Goal: Transaction & Acquisition: Purchase product/service

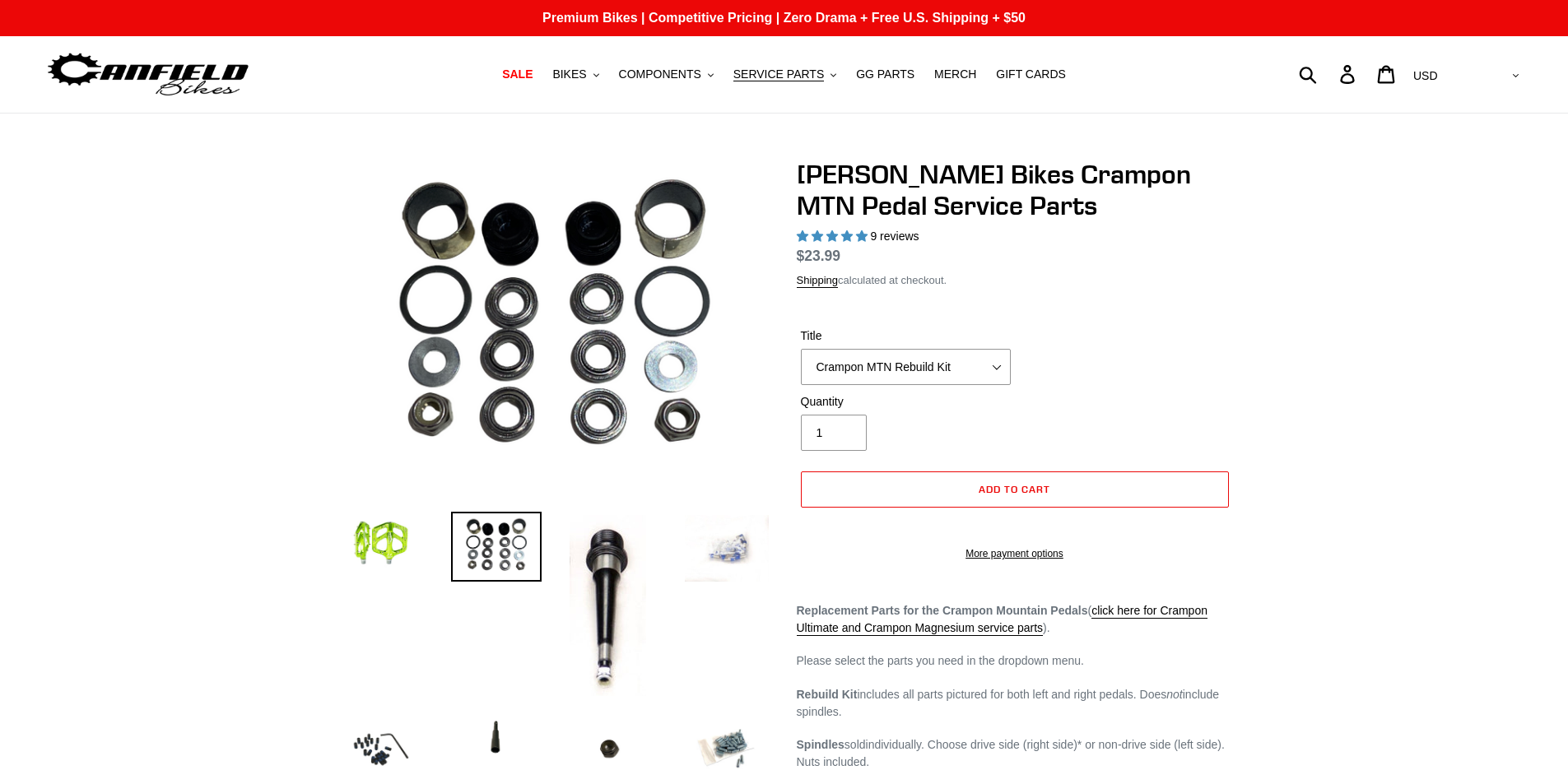
select select "highest-rating"
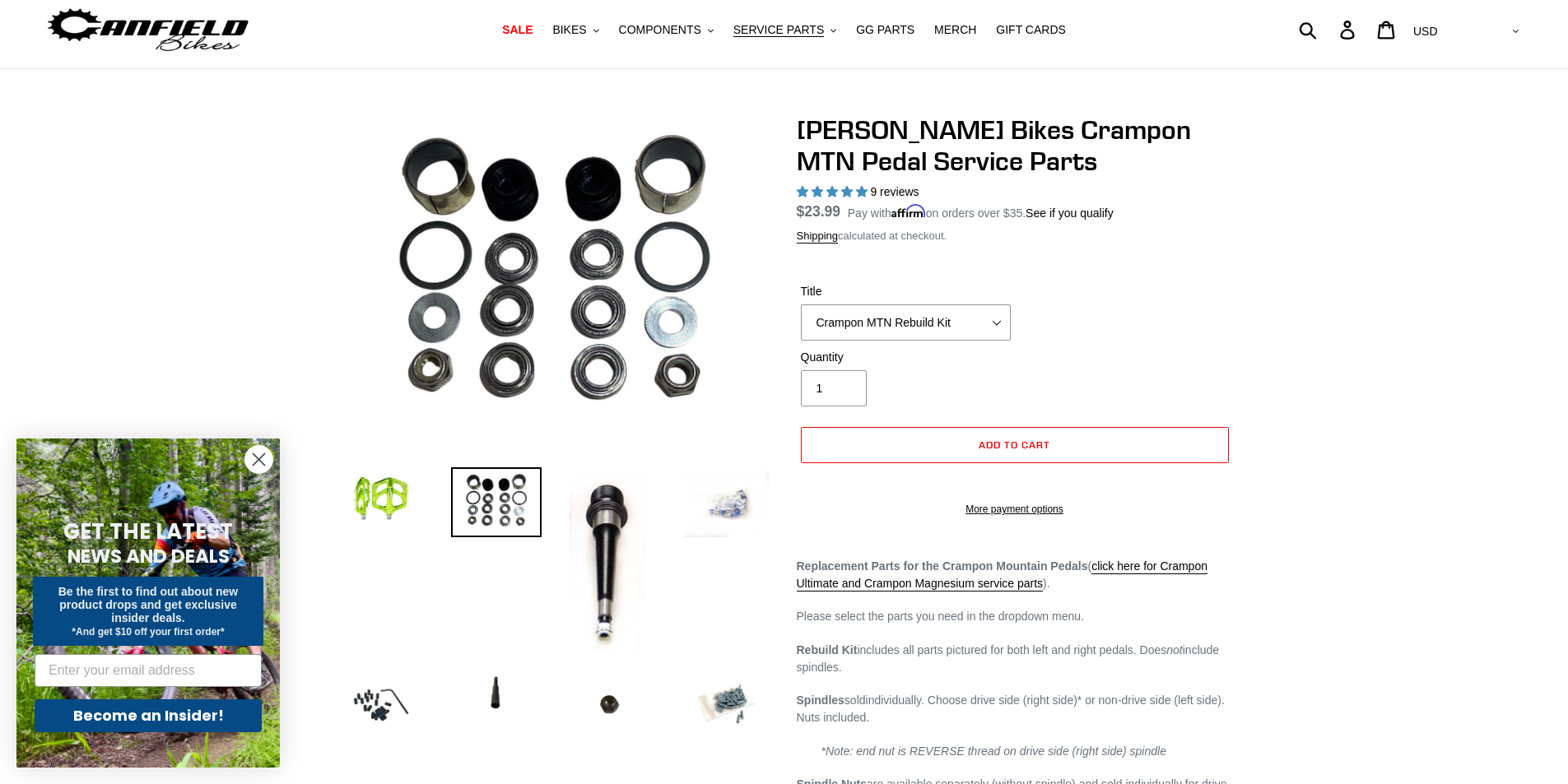
scroll to position [82, 0]
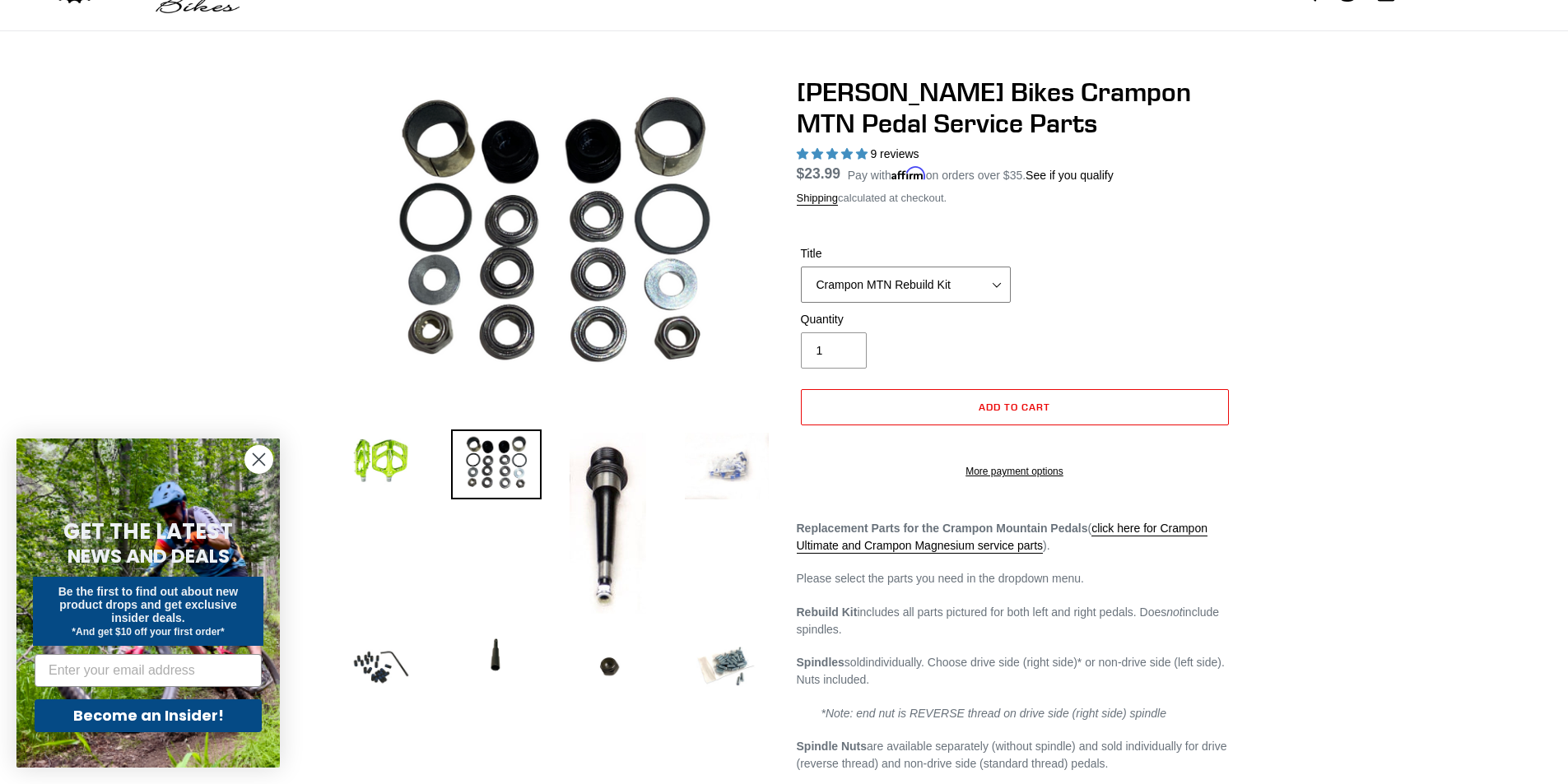
click at [1000, 283] on select "Crampon MTN Rebuild Kit Crampon MTN 4mm x 8mm Pin Kit - Silver (20) Crampon MTN…" at bounding box center [905, 285] width 210 height 36
click at [800, 267] on select "Crampon MTN Rebuild Kit Crampon MTN 4mm x 8mm Pin Kit - Silver (20) Crampon MTN…" at bounding box center [905, 285] width 210 height 36
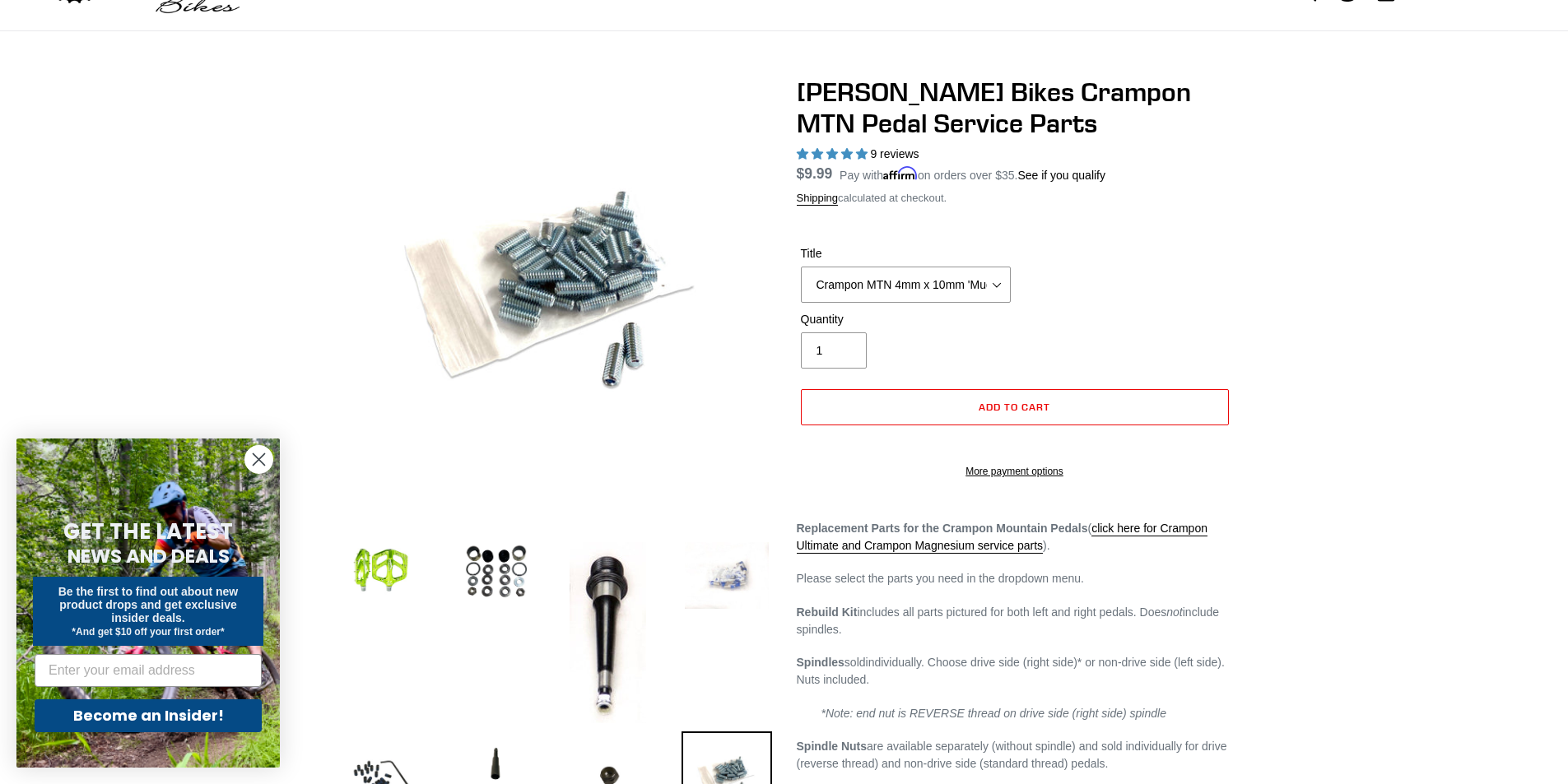
click at [857, 153] on span "5.00 stars" at bounding box center [861, 153] width 12 height 11
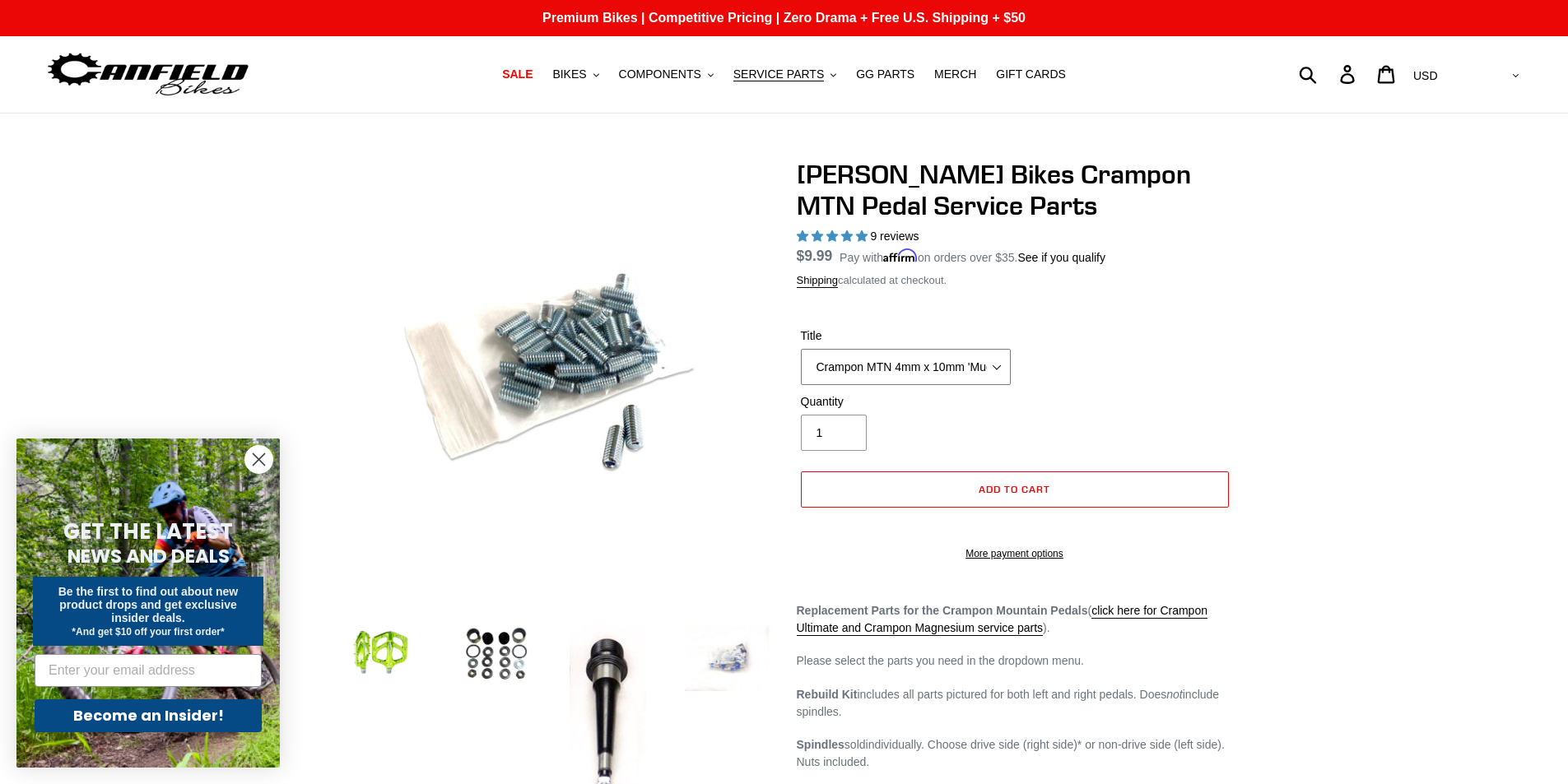
click at [999, 365] on select "Crampon MTN Rebuild Kit Crampon MTN 4mm x 8mm Pin Kit - Silver (20) Crampon MTN…" at bounding box center [905, 367] width 210 height 36
click at [800, 349] on select "Crampon MTN Rebuild Kit Crampon MTN 4mm x 8mm Pin Kit - Silver (20) Crampon MTN…" at bounding box center [905, 367] width 210 height 36
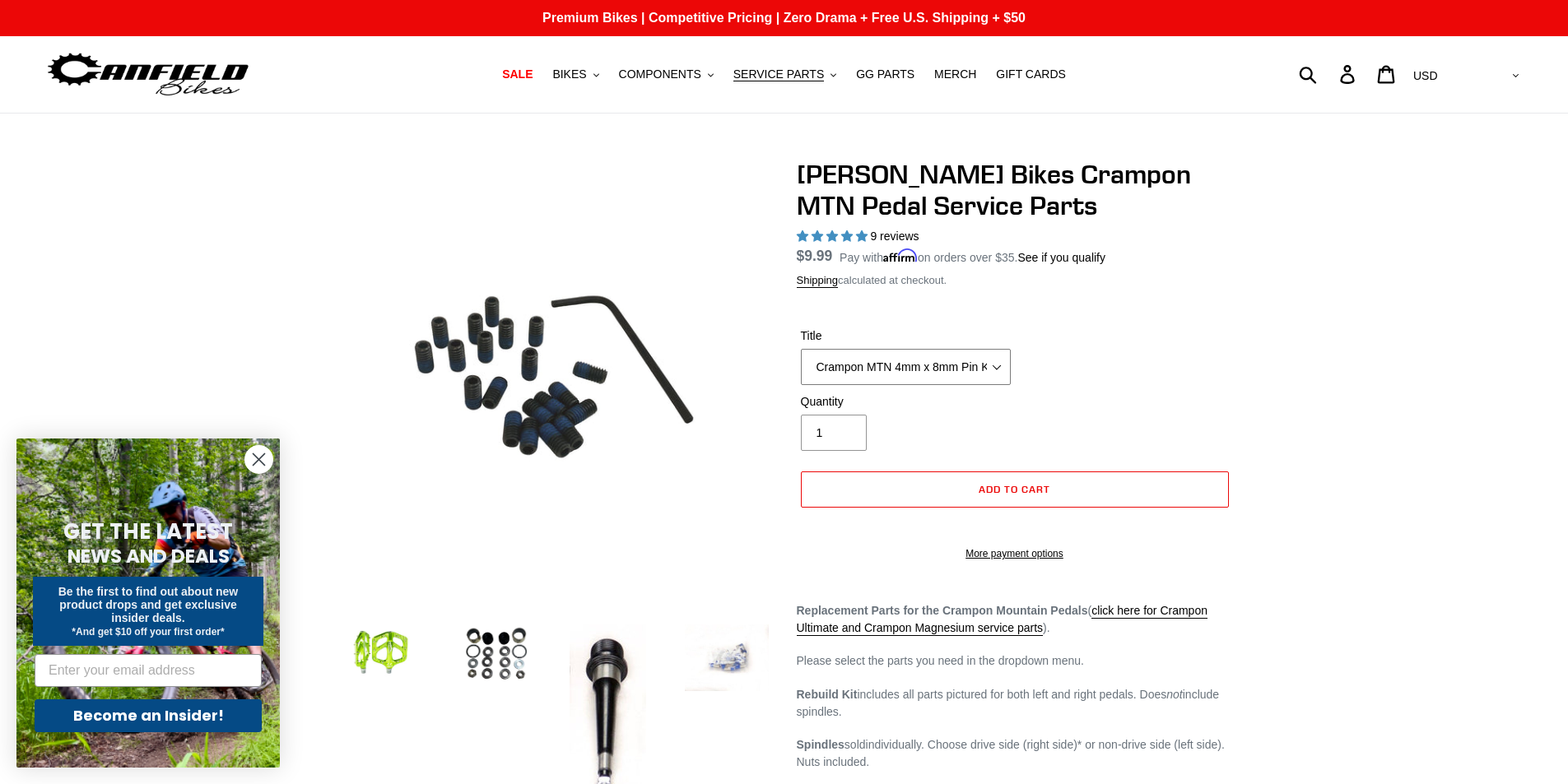
click at [856, 357] on select "Crampon MTN Rebuild Kit Crampon MTN 4mm x 8mm Pin Kit - Silver (20) Crampon MTN…" at bounding box center [905, 367] width 210 height 36
select select "Crampon MTN 4mm x 8mm Pin Kit - Silver (20)"
click at [800, 349] on select "Crampon MTN Rebuild Kit Crampon MTN 4mm x 8mm Pin Kit - Silver (20) Crampon MTN…" at bounding box center [905, 367] width 210 height 36
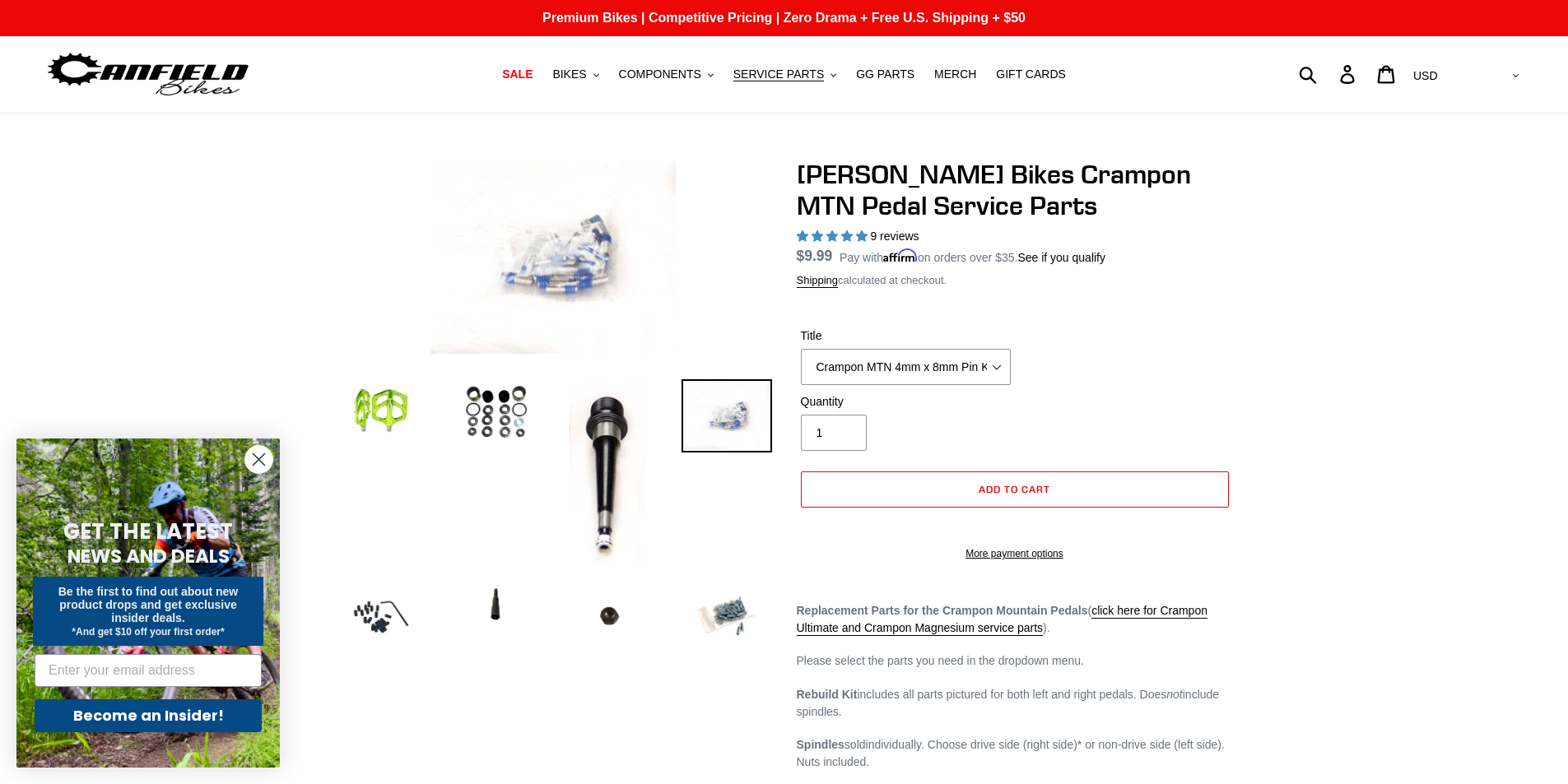
click at [543, 250] on img at bounding box center [554, 257] width 245 height 194
click at [576, 257] on img at bounding box center [554, 257] width 245 height 194
